Goal: Task Accomplishment & Management: Use online tool/utility

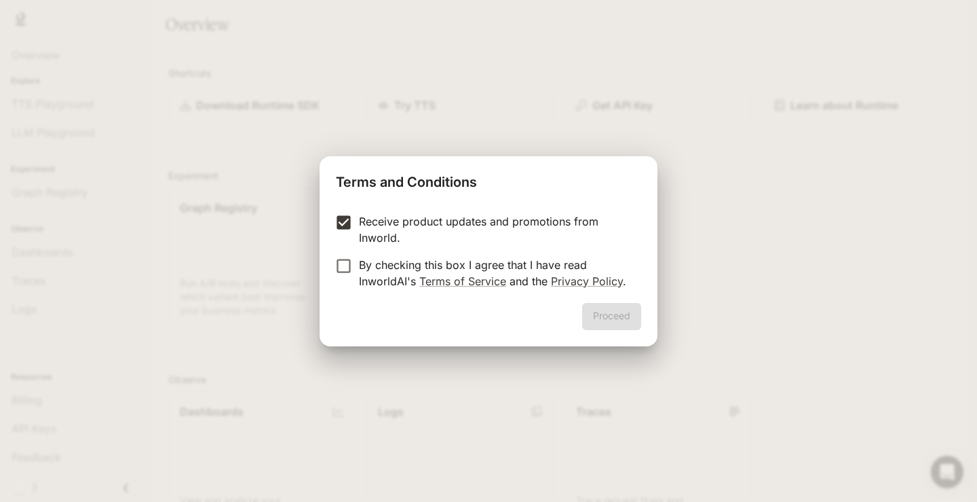
click at [351, 276] on label "By checking this box I agree that I have read InworldAI's Terms of Service and …" at bounding box center [479, 273] width 302 height 33
click at [592, 326] on button "Proceed" at bounding box center [611, 316] width 59 height 27
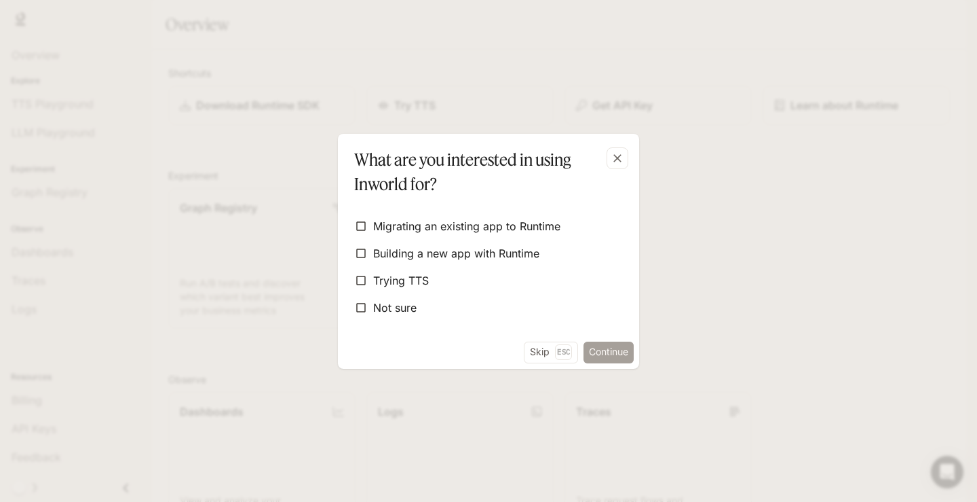
click at [595, 350] on button "Continue" at bounding box center [609, 352] width 50 height 22
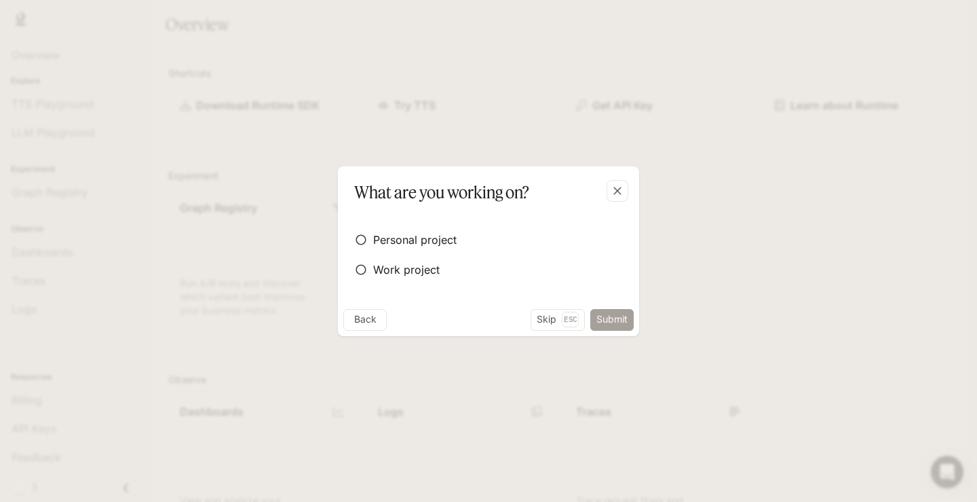
click at [609, 316] on button "Submit" at bounding box center [611, 320] width 43 height 22
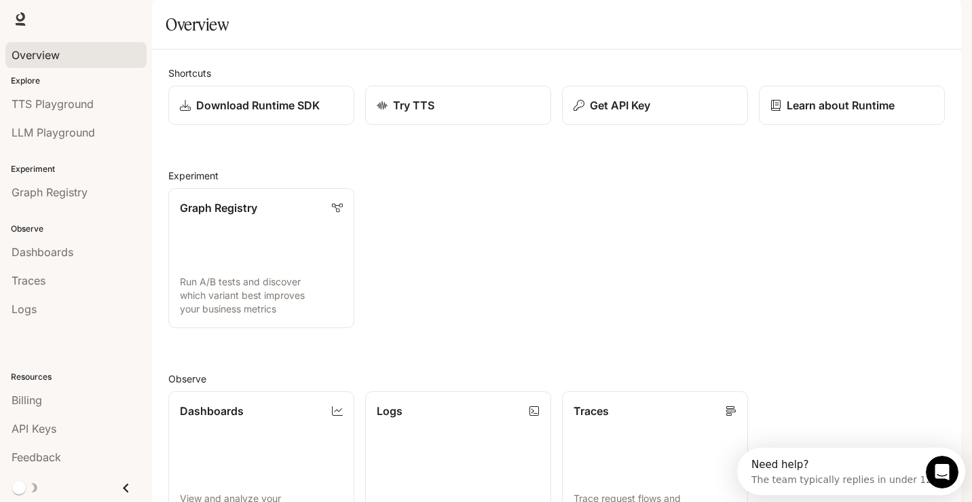
click at [72, 47] on div "Overview" at bounding box center [76, 55] width 129 height 16
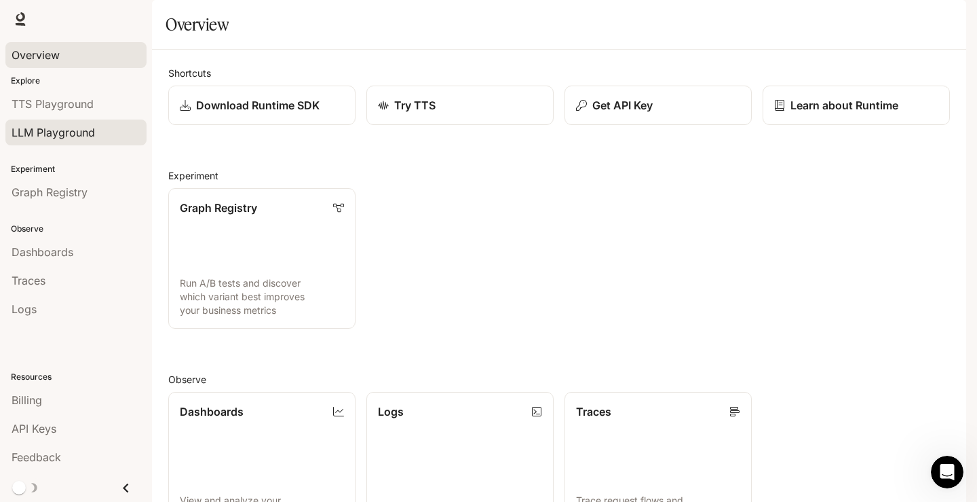
click at [39, 129] on span "LLM Playground" at bounding box center [53, 132] width 83 height 16
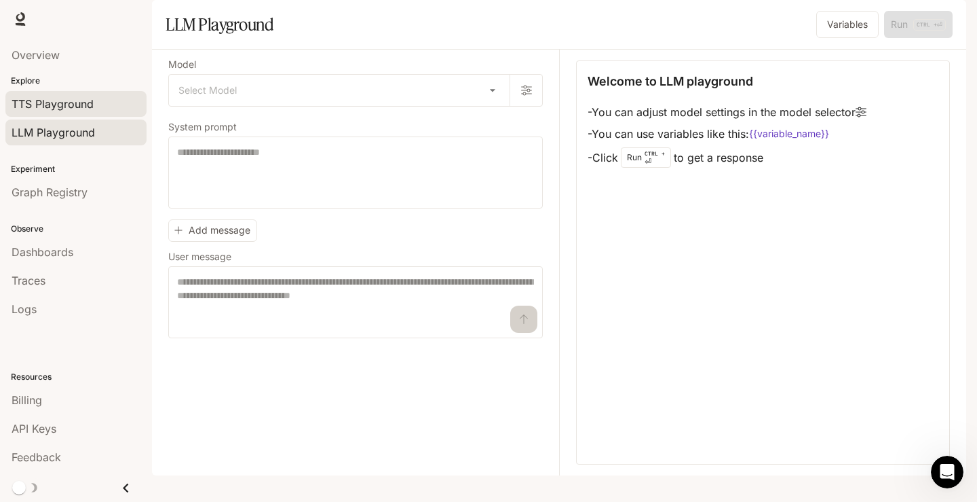
click at [46, 102] on span "TTS Playground" at bounding box center [53, 104] width 82 height 16
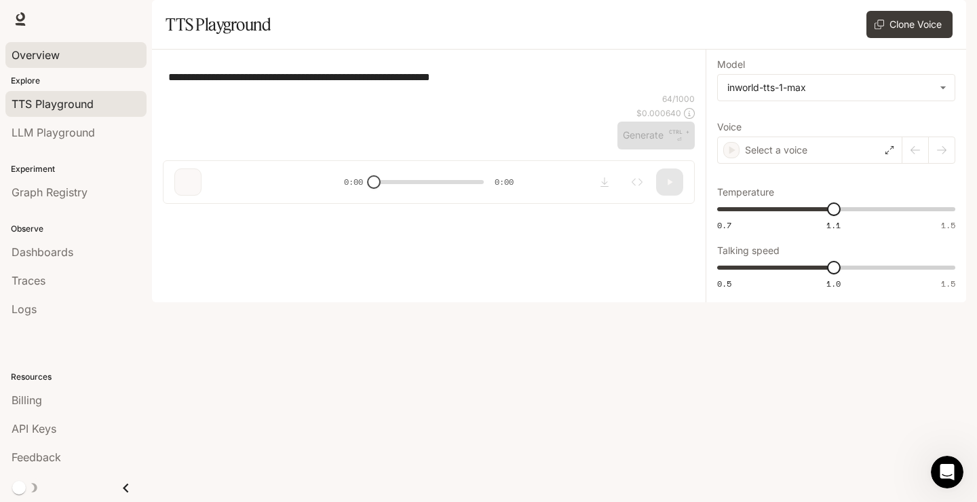
click at [69, 51] on div "Overview" at bounding box center [76, 55] width 129 height 16
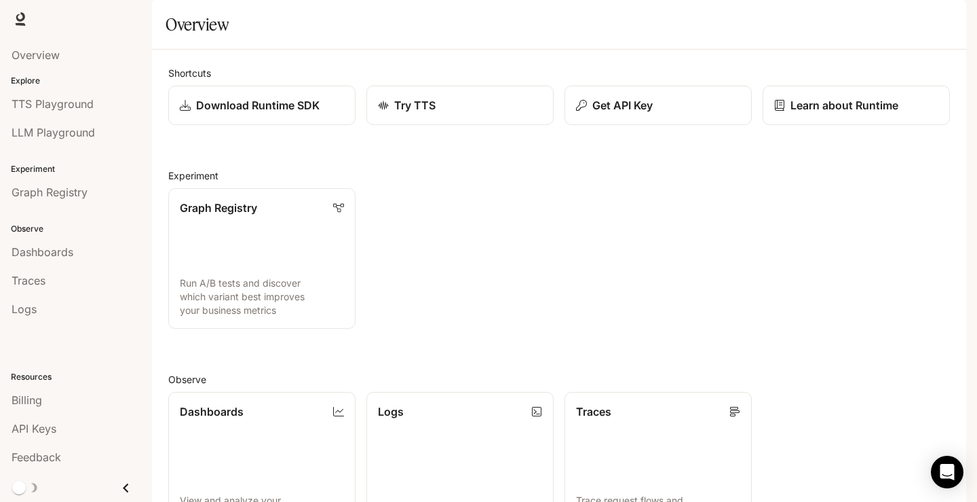
click at [761, 299] on div "Graph Registry Run A/B tests and discover which variant best improves your busi…" at bounding box center [553, 252] width 793 height 151
click at [54, 52] on span "Overview" at bounding box center [36, 55] width 48 height 16
click at [47, 90] on li "TTS Playground" at bounding box center [76, 104] width 152 height 29
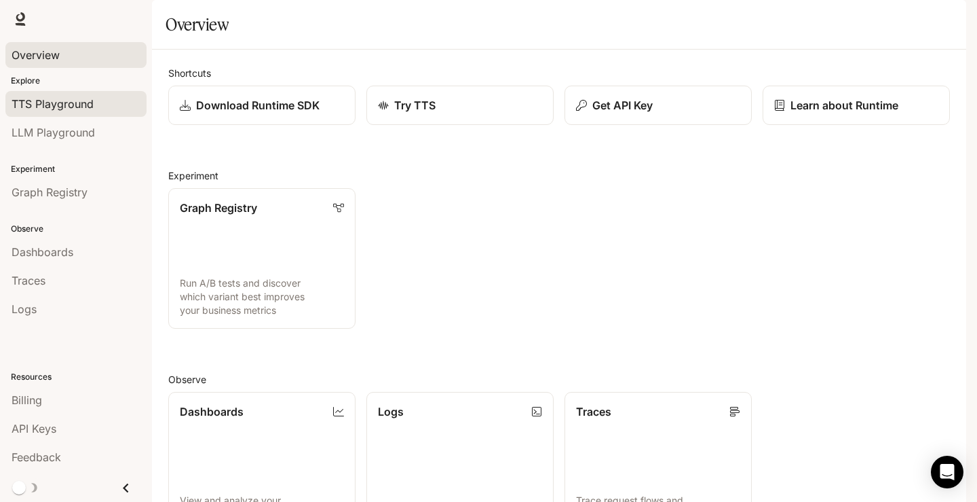
click at [59, 113] on link "TTS Playground" at bounding box center [75, 104] width 141 height 26
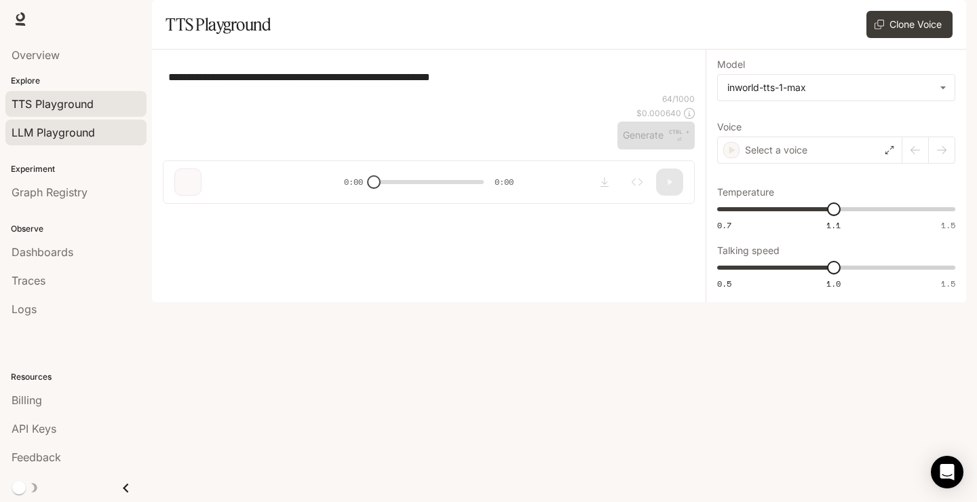
click at [70, 144] on link "LLM Playground" at bounding box center [75, 132] width 141 height 26
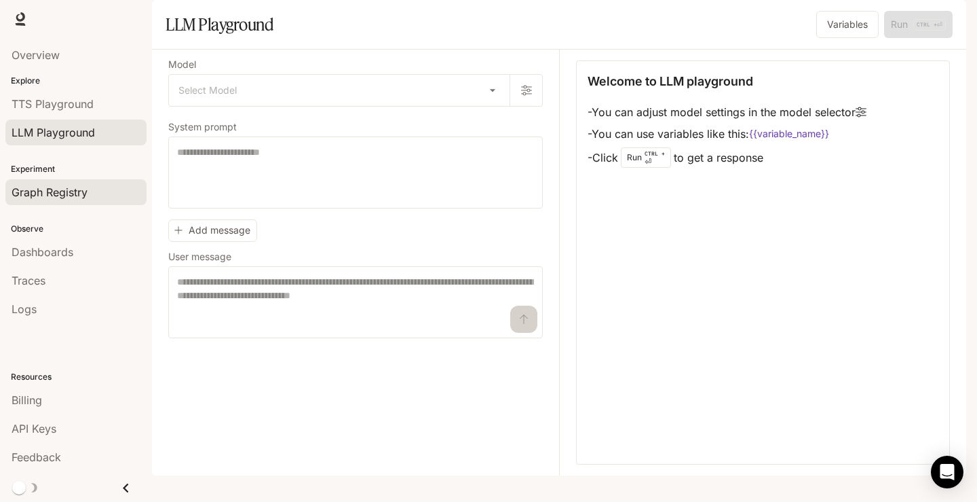
click at [77, 203] on link "Graph Registry" at bounding box center [75, 192] width 141 height 26
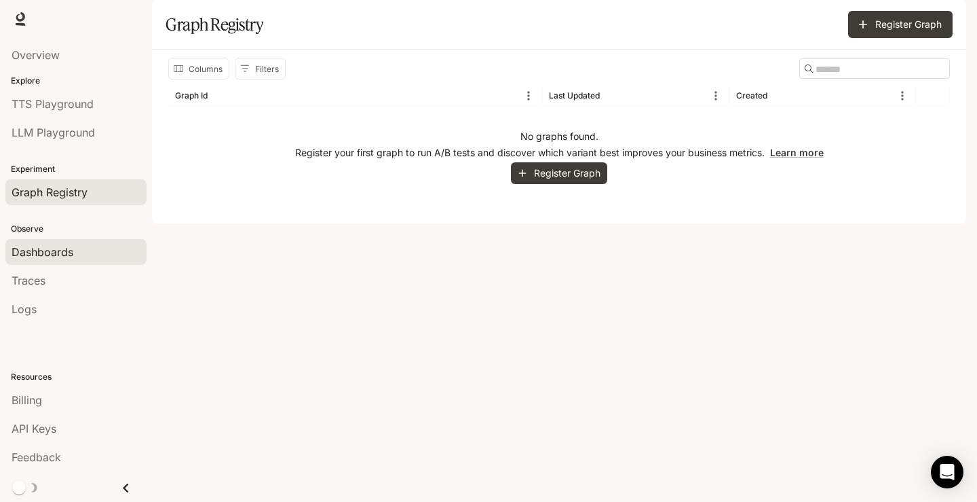
click at [71, 255] on span "Dashboards" at bounding box center [43, 252] width 62 height 16
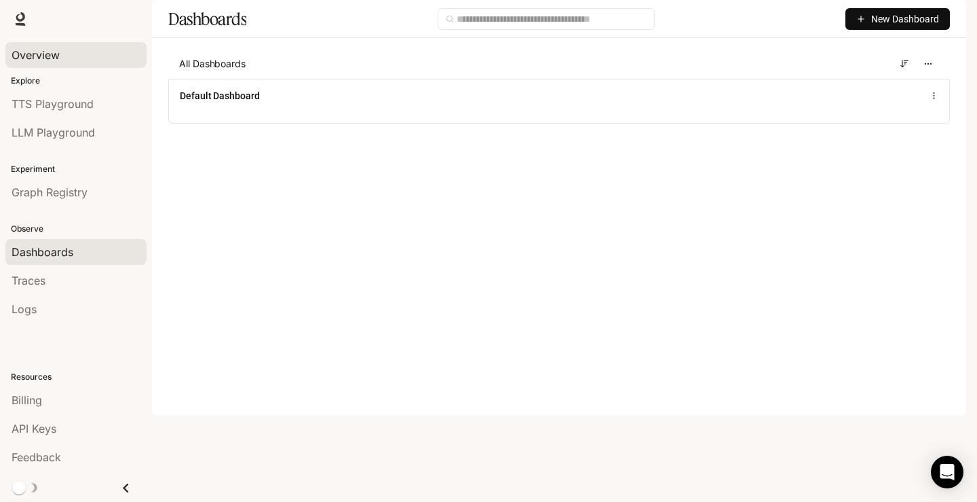
click at [45, 50] on span "Overview" at bounding box center [36, 55] width 48 height 16
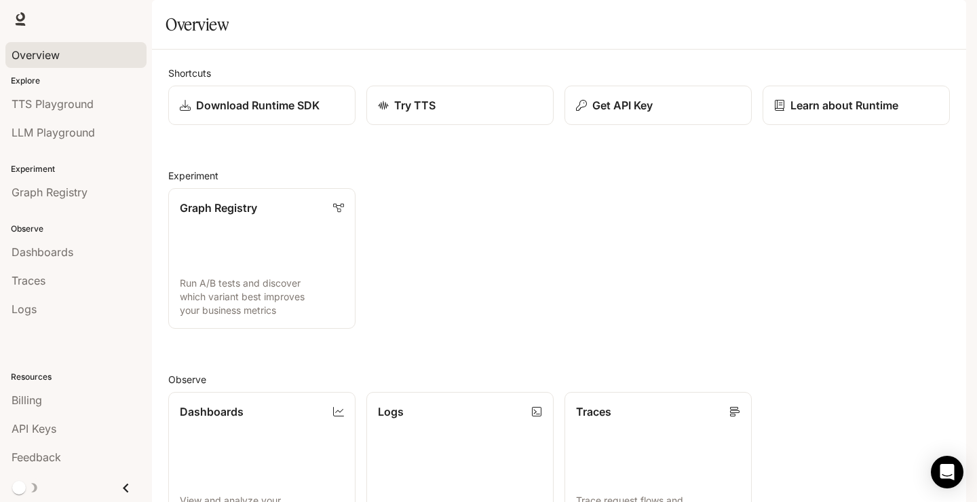
click at [947, 18] on img "button" at bounding box center [947, 19] width 19 height 19
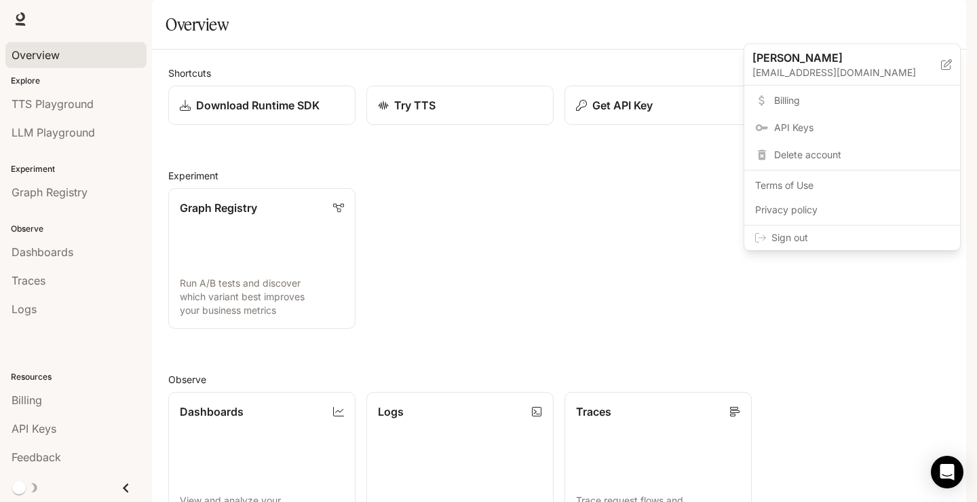
click at [619, 73] on div at bounding box center [488, 251] width 977 height 502
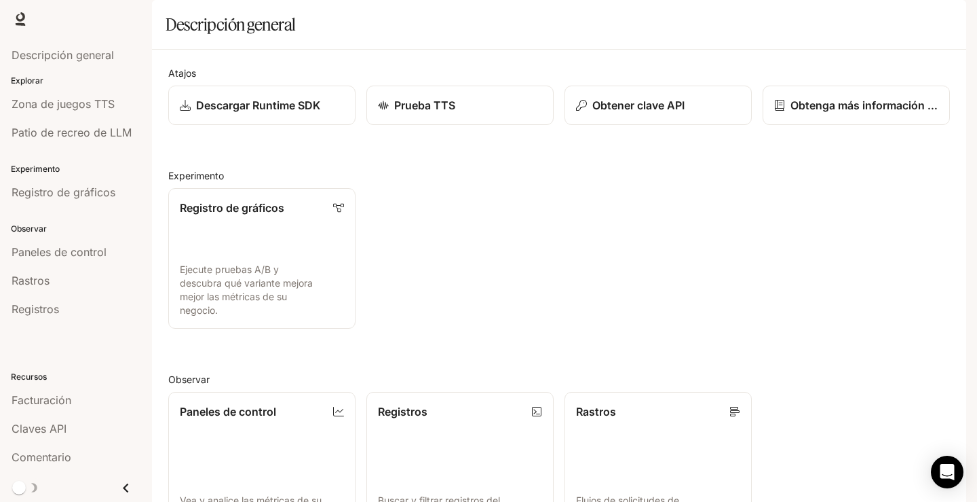
click at [782, 264] on div "Registro de gráficos Ejecute pruebas A/B y descubra qué variante mejora mejor l…" at bounding box center [553, 252] width 793 height 151
click at [947, 477] on icon "Abrir Intercom Messenger" at bounding box center [947, 472] width 16 height 18
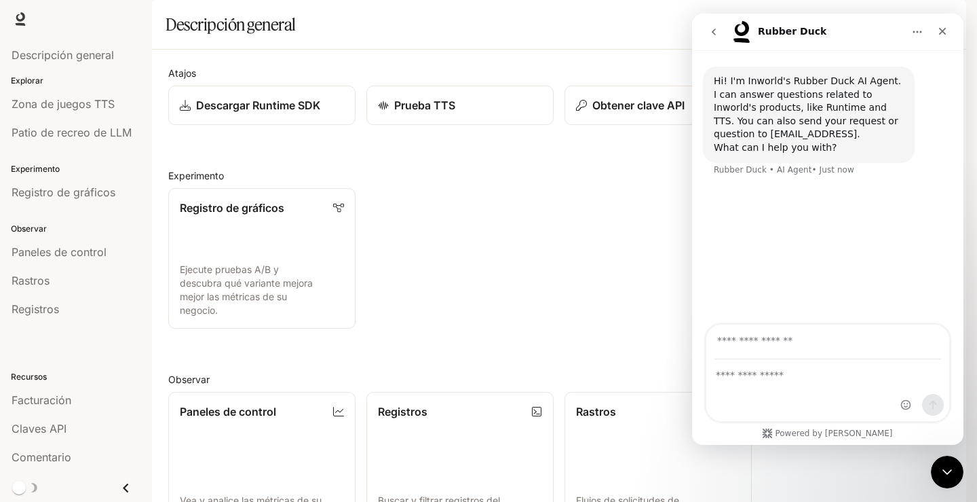
click at [765, 345] on input "Your email" at bounding box center [828, 341] width 227 height 35
click at [50, 54] on font "Descripción general" at bounding box center [63, 55] width 102 height 14
click at [18, 26] on link at bounding box center [20, 19] width 19 height 19
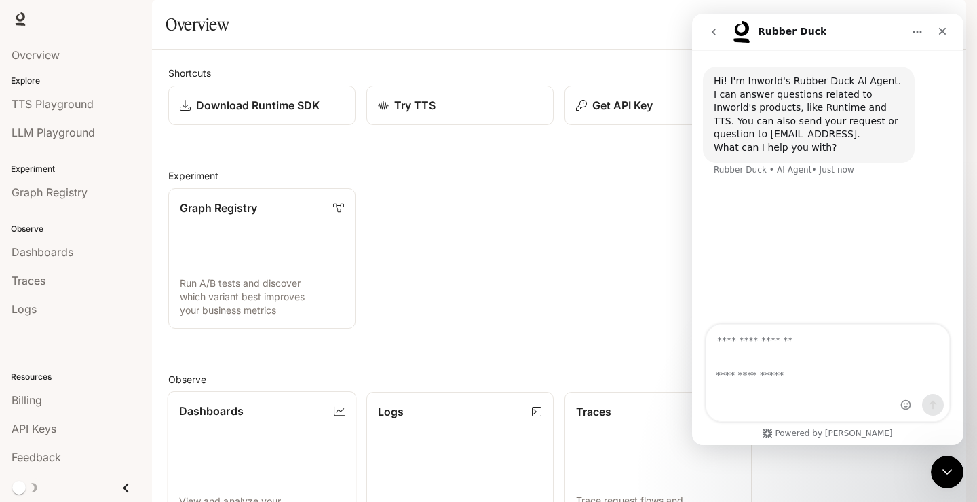
click at [307, 460] on link "Dashboards View and analyze your workspace metrics" at bounding box center [262, 462] width 189 height 142
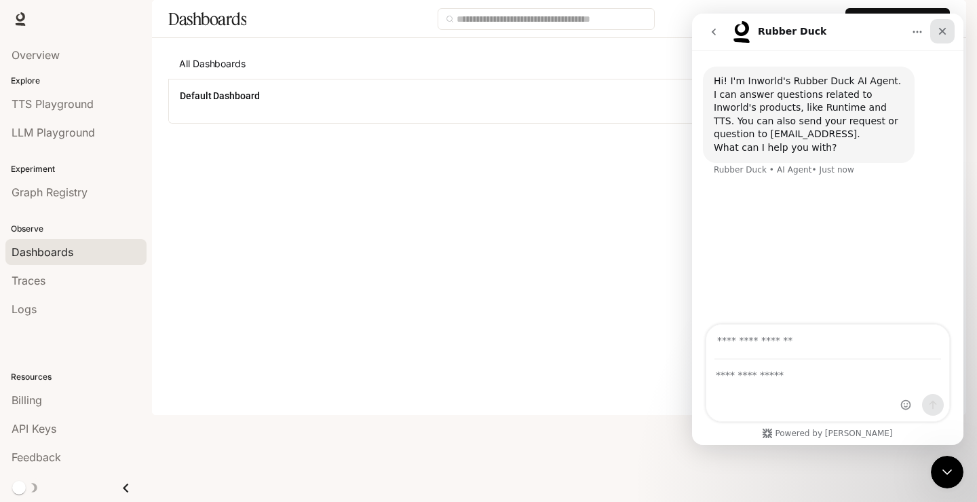
click at [945, 36] on icon "Close" at bounding box center [942, 31] width 11 height 11
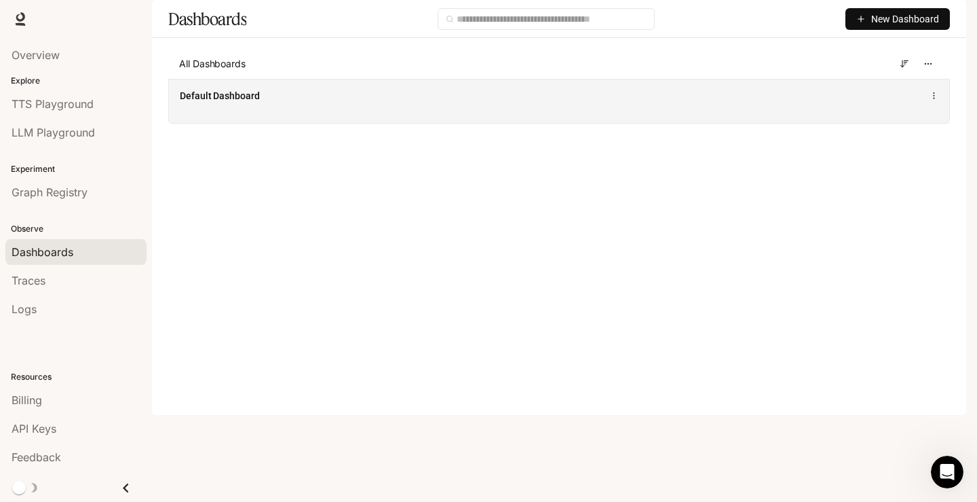
click at [214, 123] on div "Default Dashboard" at bounding box center [559, 101] width 780 height 44
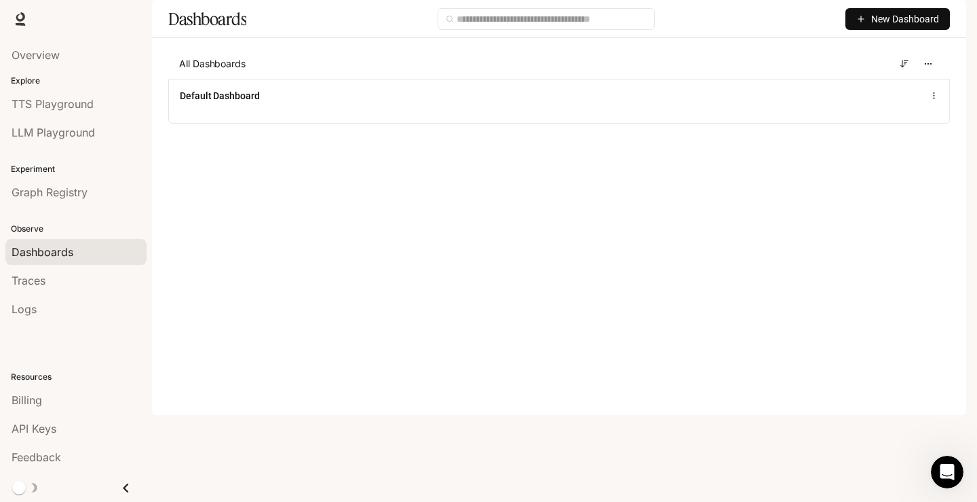
click at [857, 24] on icon "button" at bounding box center [861, 19] width 10 height 10
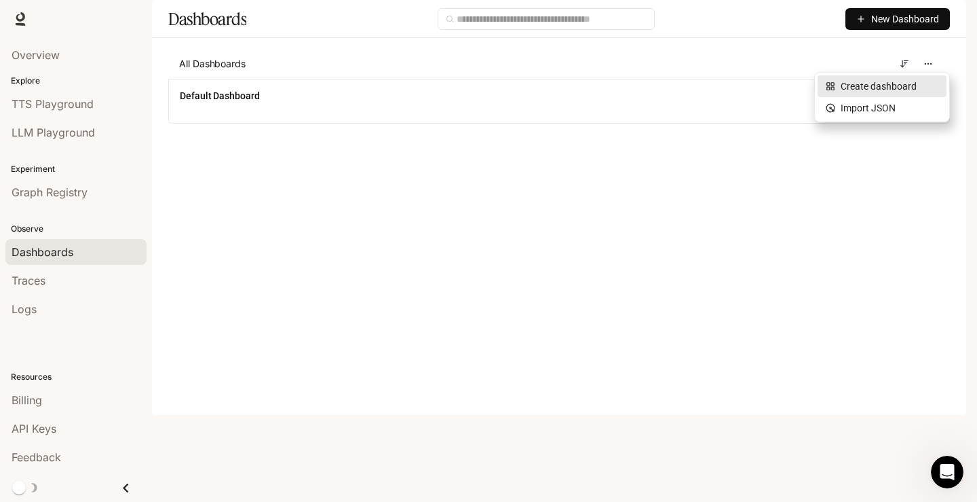
click at [858, 92] on div "Create dashboard" at bounding box center [882, 86] width 113 height 15
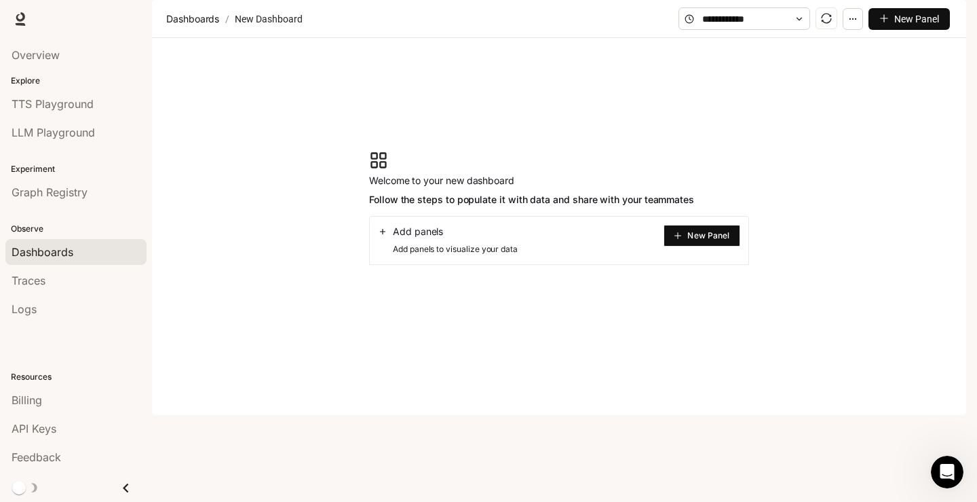
click at [692, 239] on span "New Panel" at bounding box center [708, 235] width 42 height 7
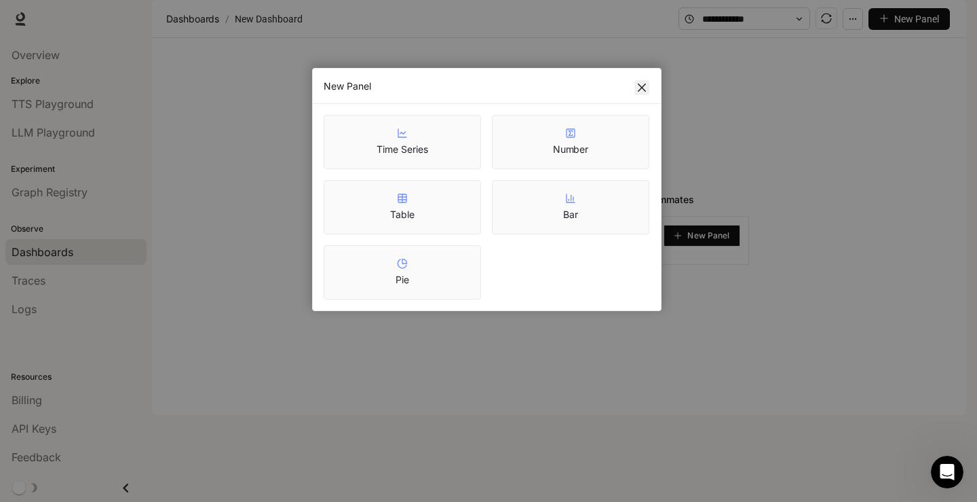
click at [647, 84] on icon "close" at bounding box center [642, 87] width 11 height 11
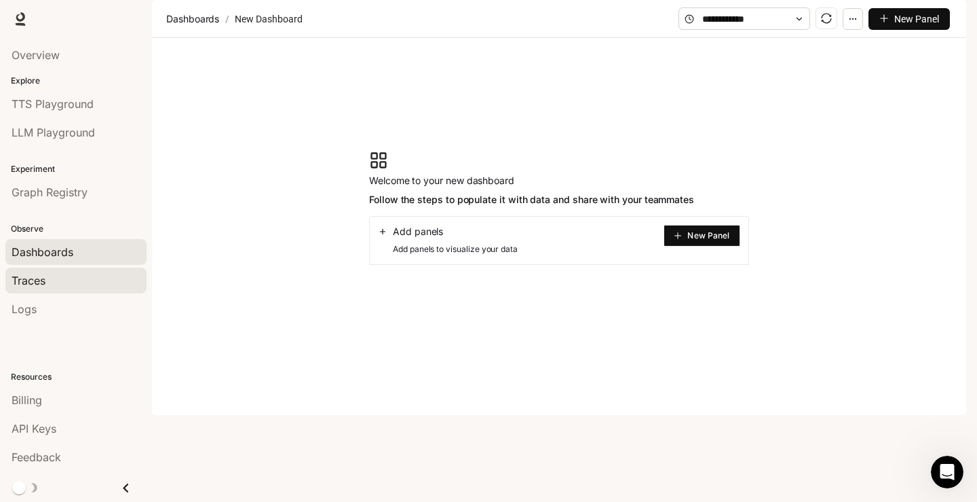
click at [48, 268] on link "Traces" at bounding box center [75, 280] width 141 height 26
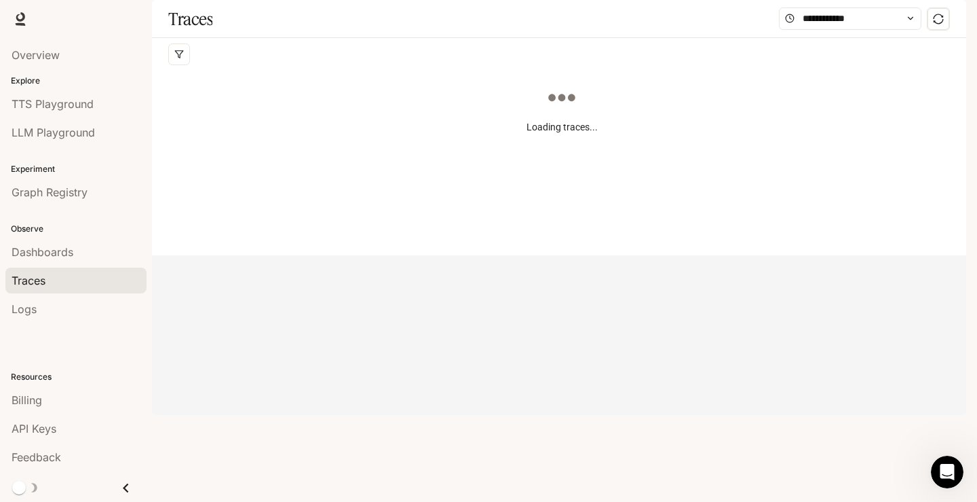
click at [56, 69] on li "Overview" at bounding box center [76, 55] width 152 height 29
click at [53, 55] on span "Overview" at bounding box center [36, 55] width 48 height 16
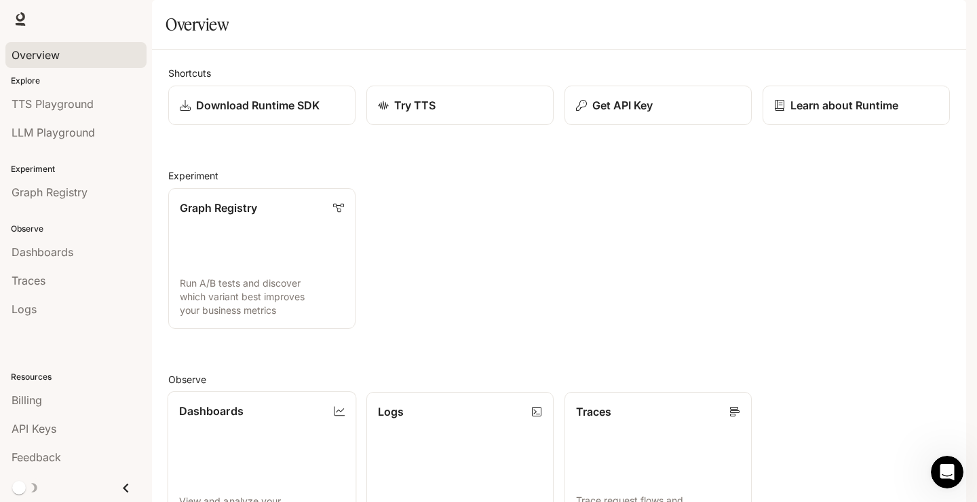
scroll to position [136, 0]
click at [296, 392] on link "Dashboards View and analyze your workspace metrics" at bounding box center [261, 462] width 187 height 140
click at [949, 23] on img "button" at bounding box center [947, 19] width 19 height 19
